Goal: Information Seeking & Learning: Learn about a topic

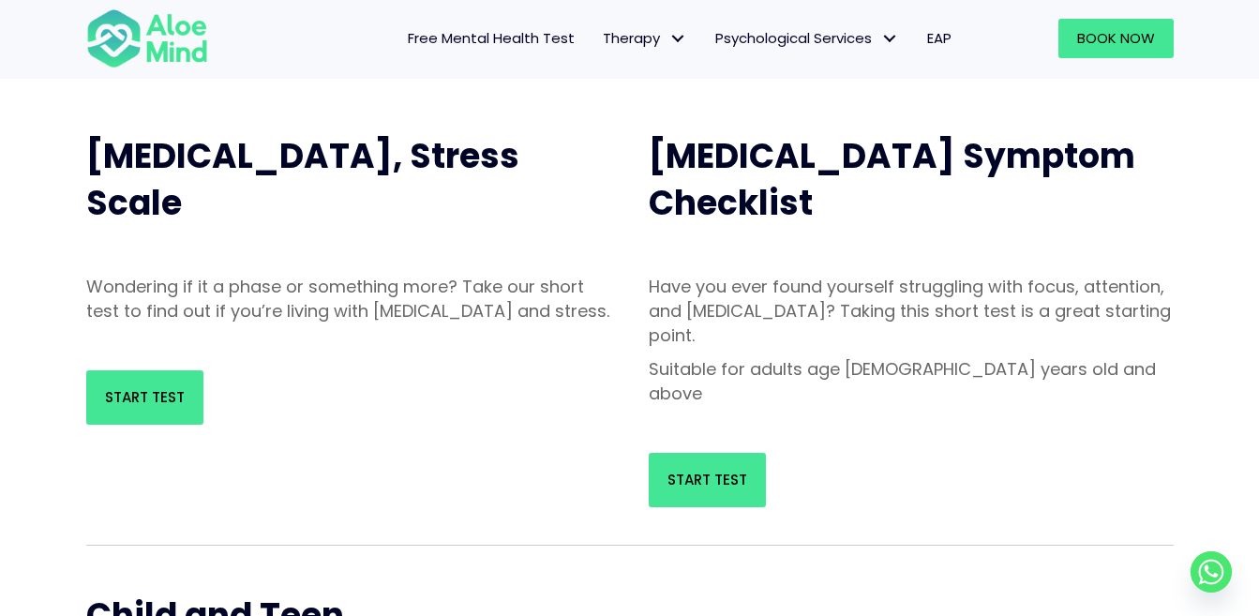
scroll to position [187, 0]
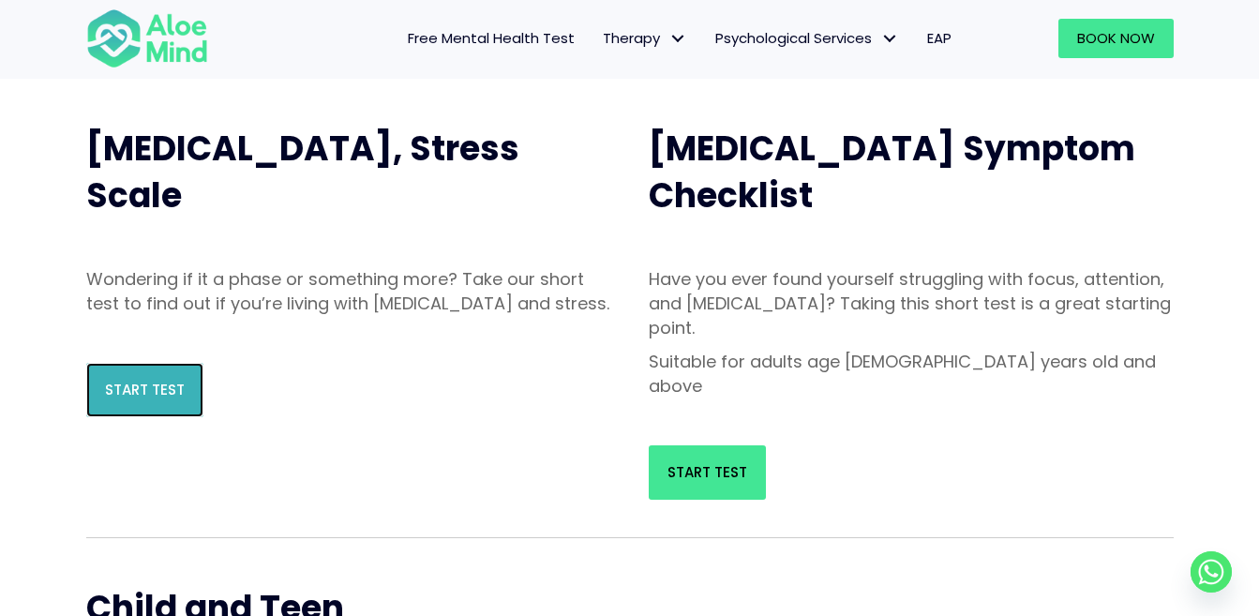
click at [148, 399] on span "Start Test" at bounding box center [145, 390] width 80 height 20
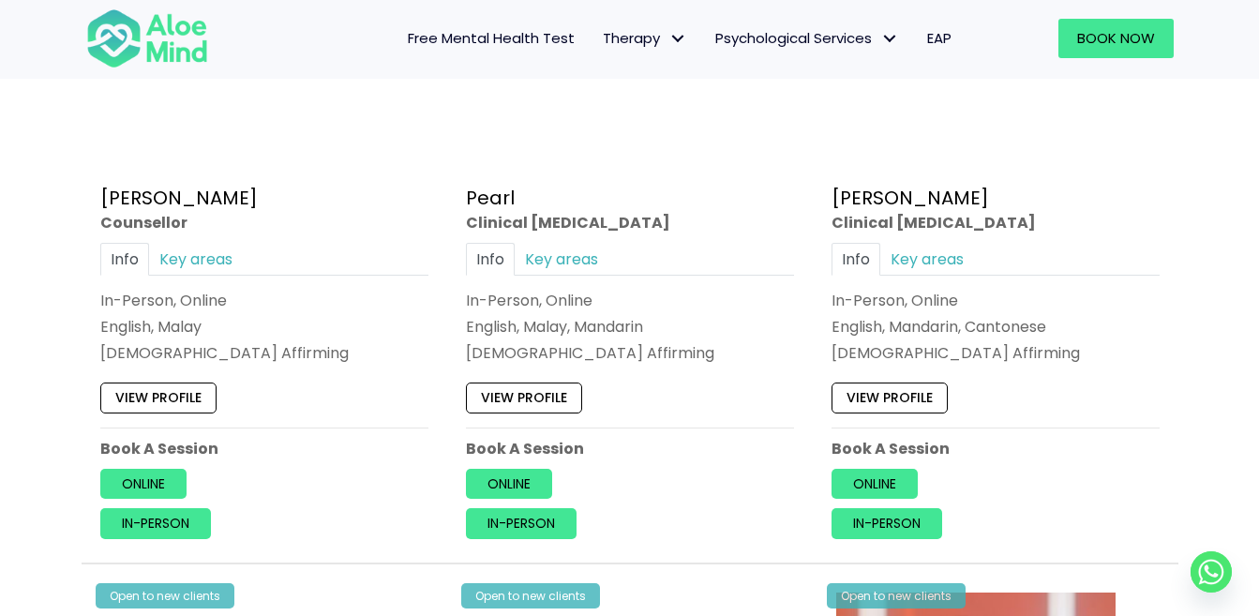
scroll to position [4030, 0]
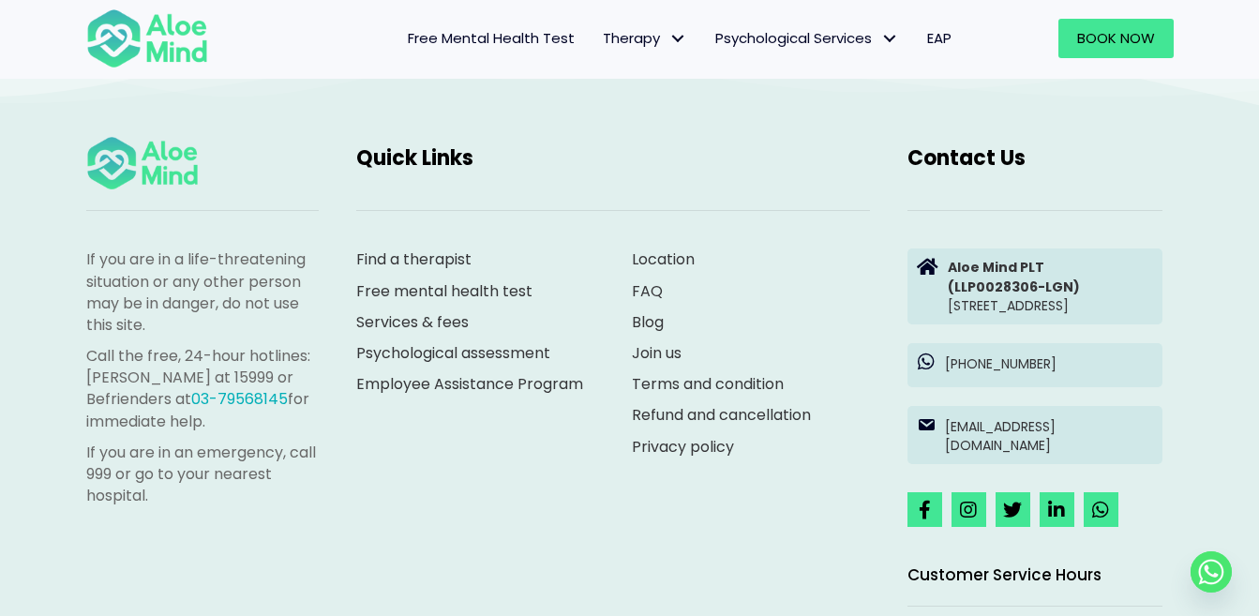
scroll to position [4124, 0]
